Goal: Information Seeking & Learning: Learn about a topic

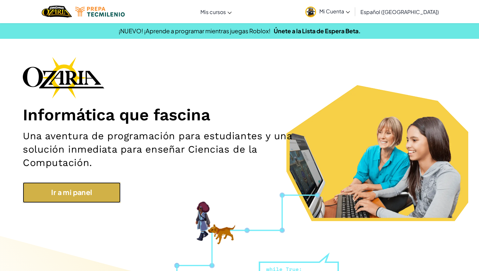
click at [49, 195] on link "Ir a mi panel" at bounding box center [72, 192] width 98 height 20
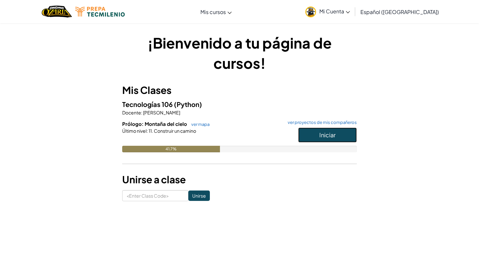
click at [307, 132] on button "Iniciar" at bounding box center [327, 134] width 59 height 15
